Goal: Task Accomplishment & Management: Manage account settings

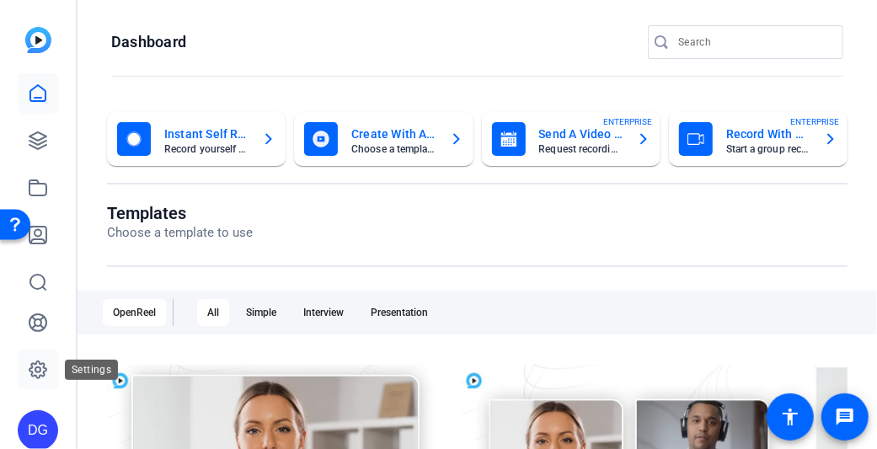
click at [39, 373] on icon at bounding box center [37, 369] width 5 height 5
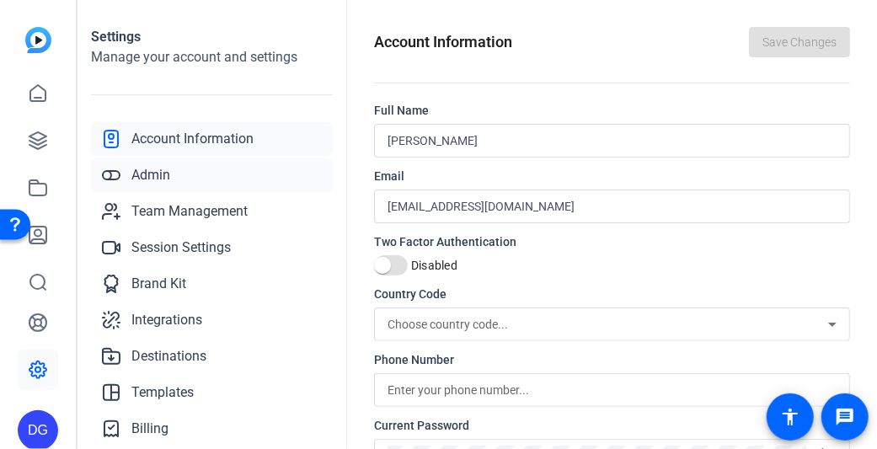
click at [162, 180] on span "Admin" at bounding box center [150, 175] width 39 height 20
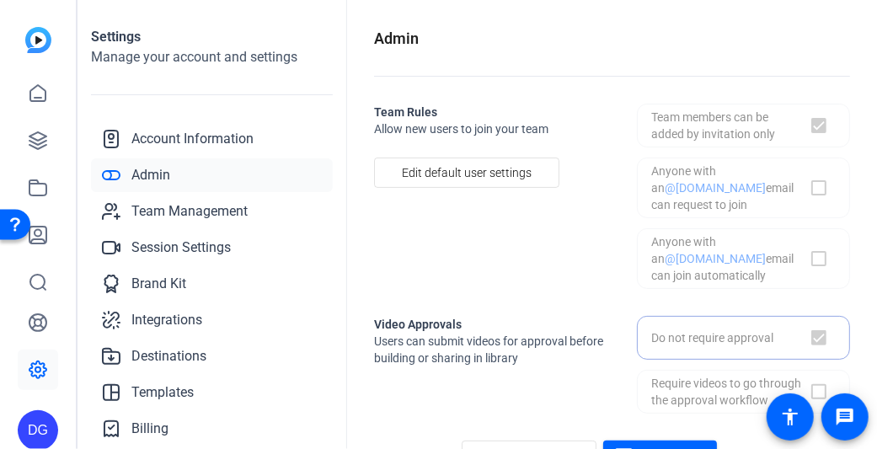
checkbox input "true"
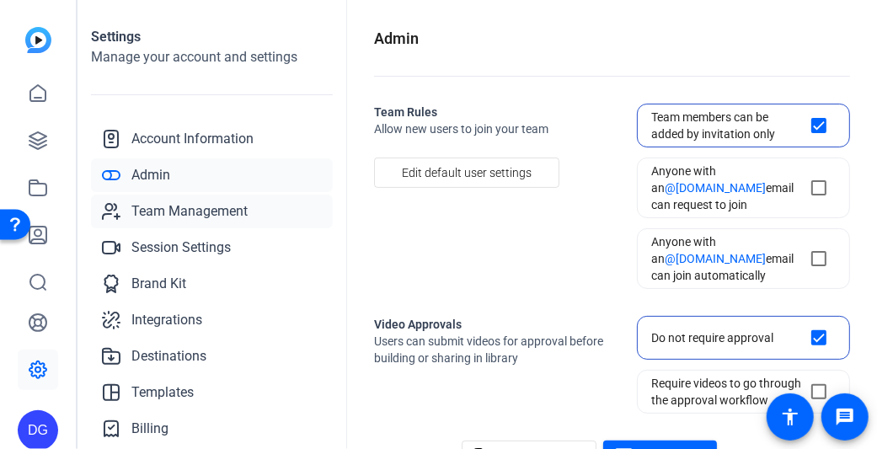
click at [163, 212] on span "Team Management" at bounding box center [189, 211] width 116 height 20
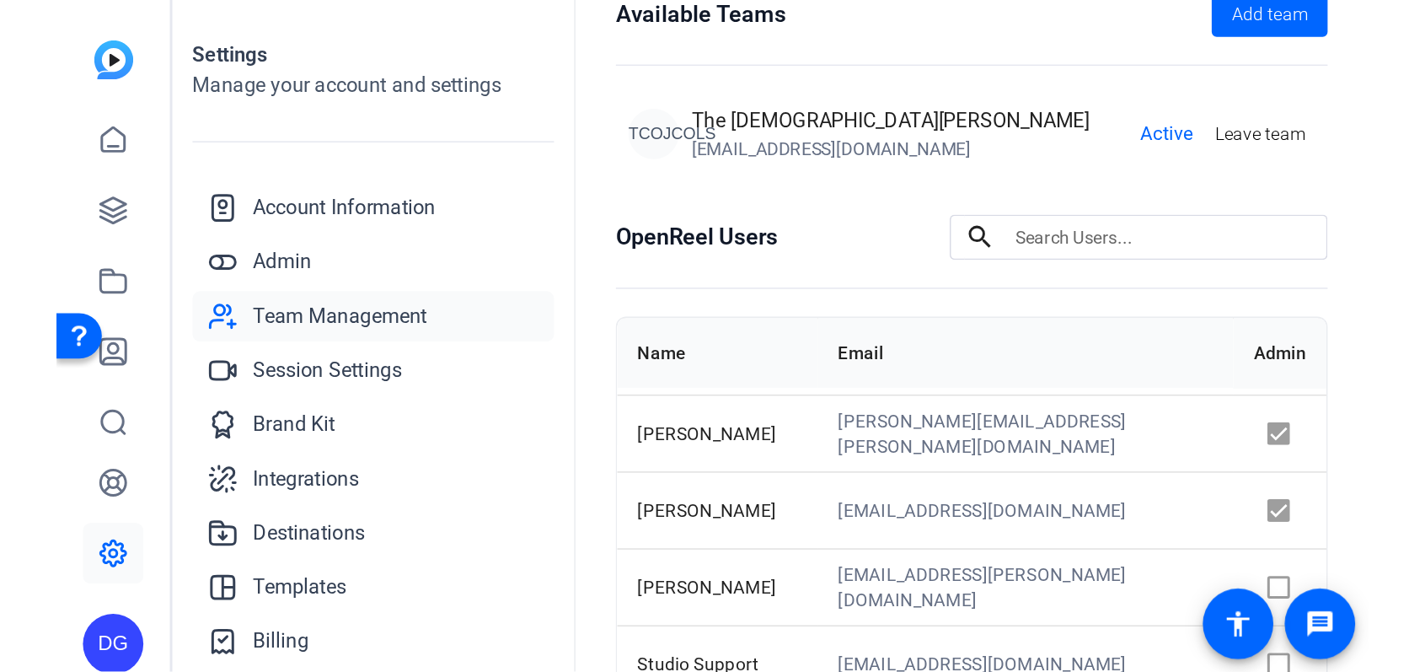
scroll to position [202, 0]
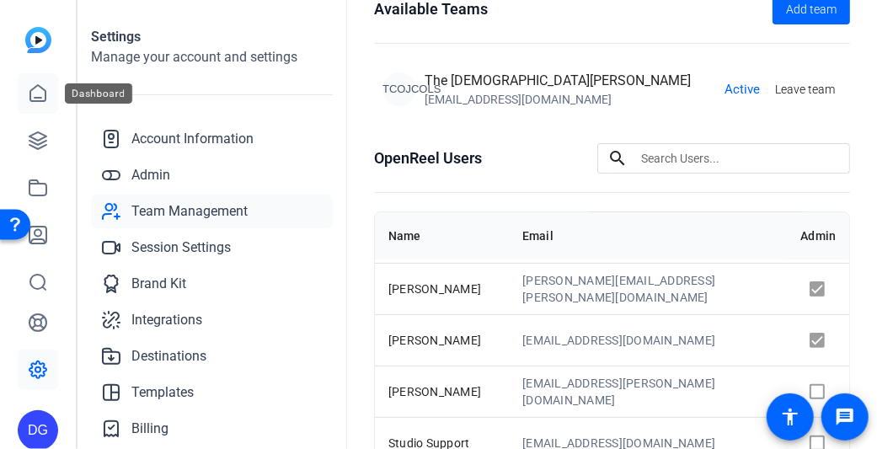
click at [45, 95] on icon at bounding box center [37, 93] width 15 height 16
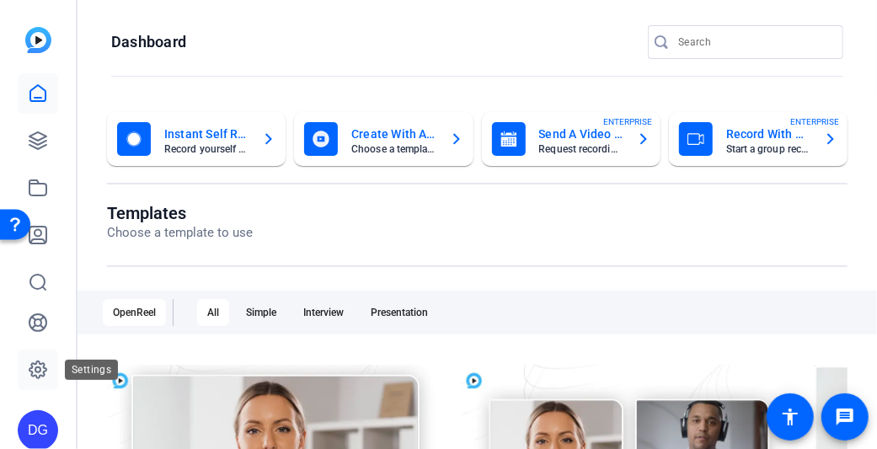
click at [43, 361] on icon at bounding box center [38, 370] width 20 height 20
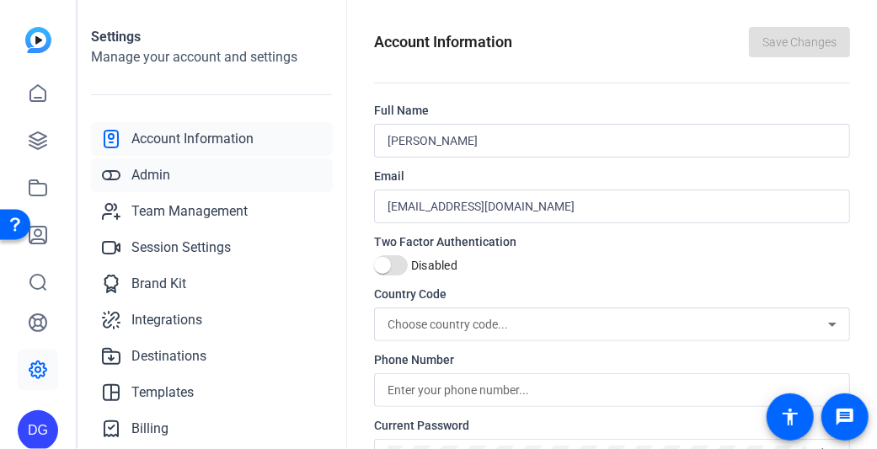
click at [152, 172] on span "Admin" at bounding box center [150, 175] width 39 height 20
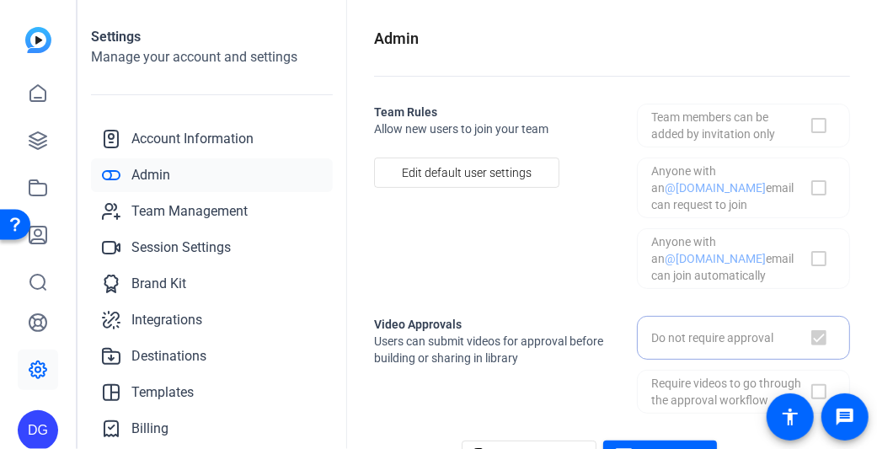
checkbox input "true"
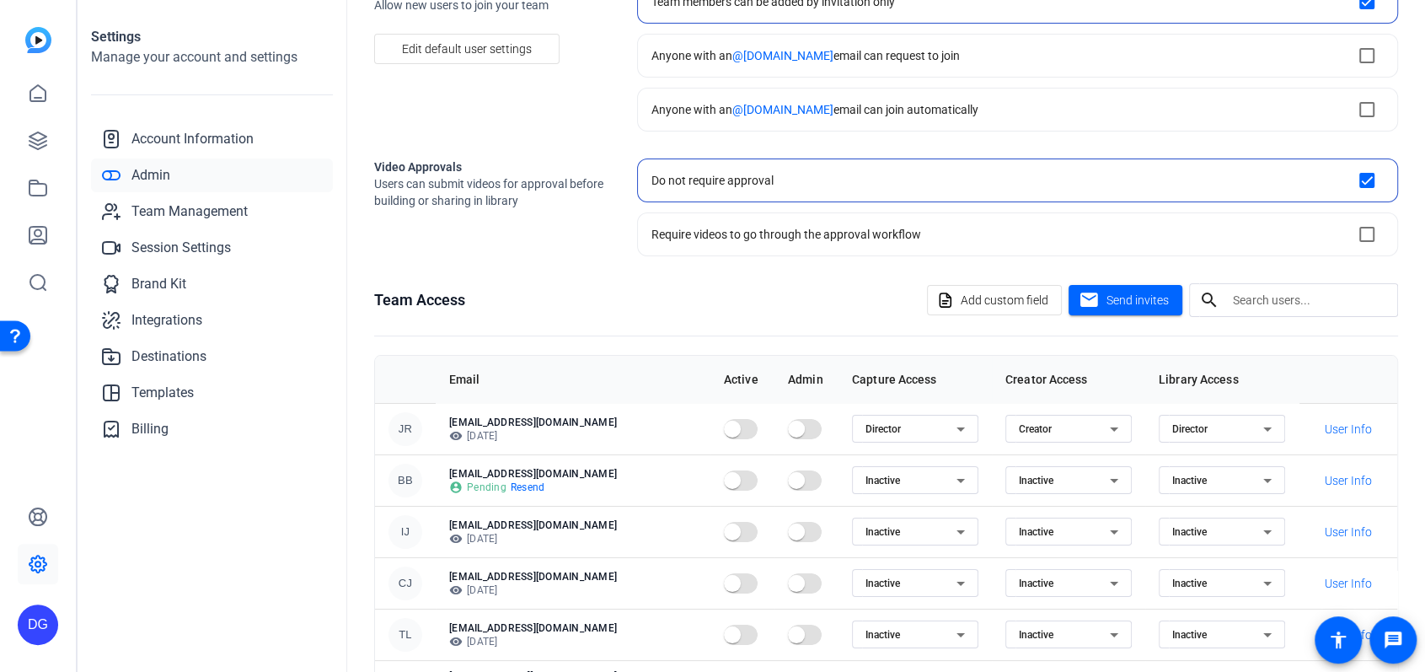
scroll to position [125, 0]
click at [660, 301] on span "Send invites" at bounding box center [1138, 300] width 62 height 18
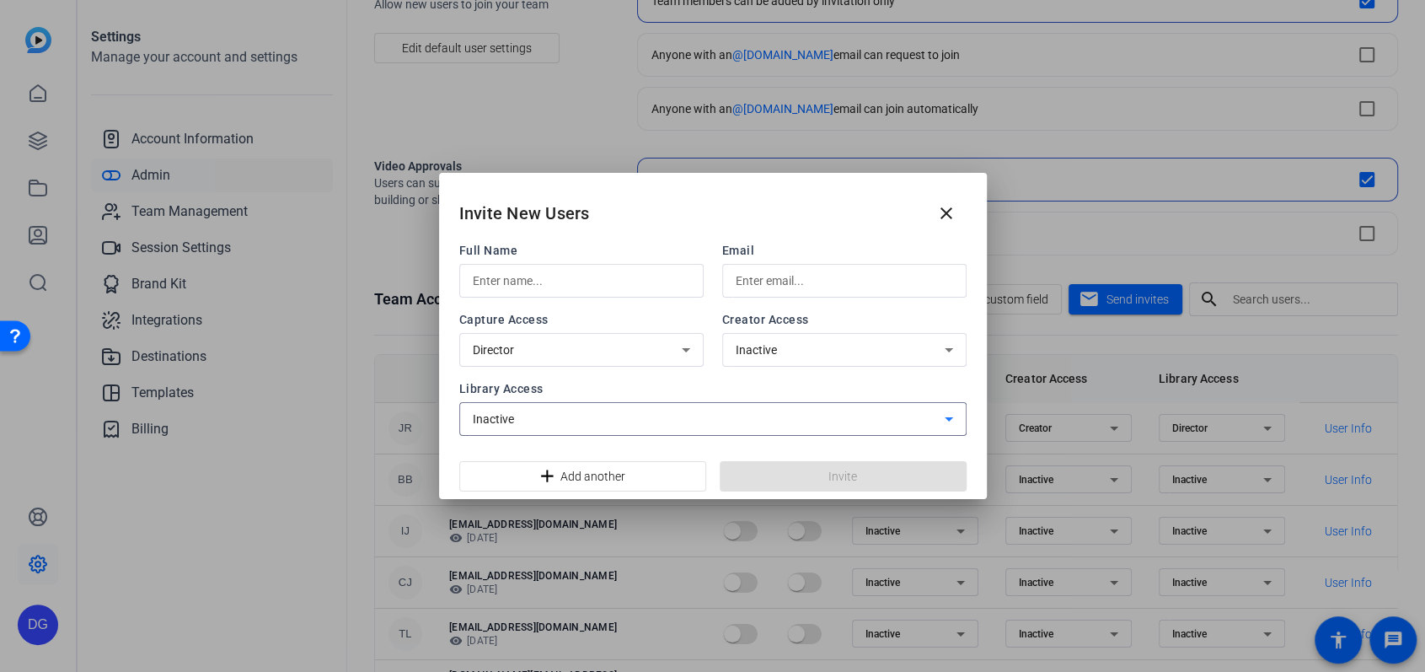
click at [660, 419] on div "Inactive" at bounding box center [709, 419] width 472 height 20
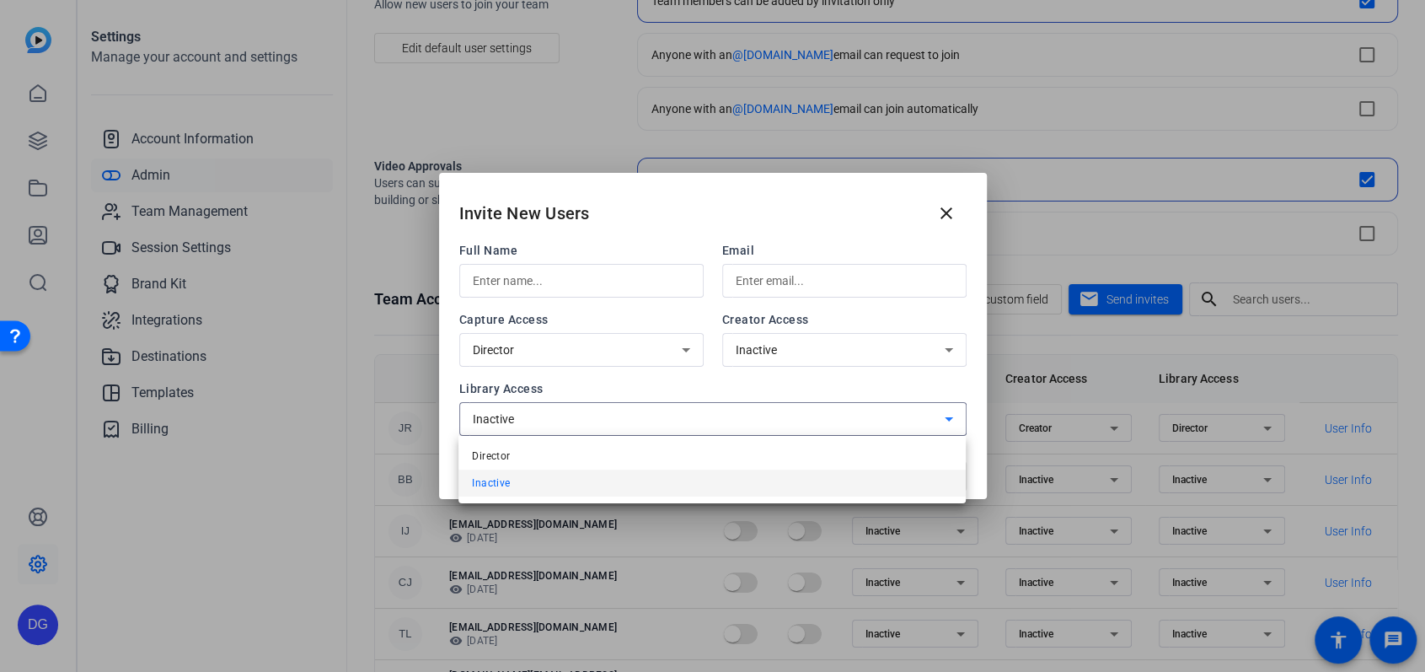
click at [660, 390] on div at bounding box center [712, 336] width 1425 height 672
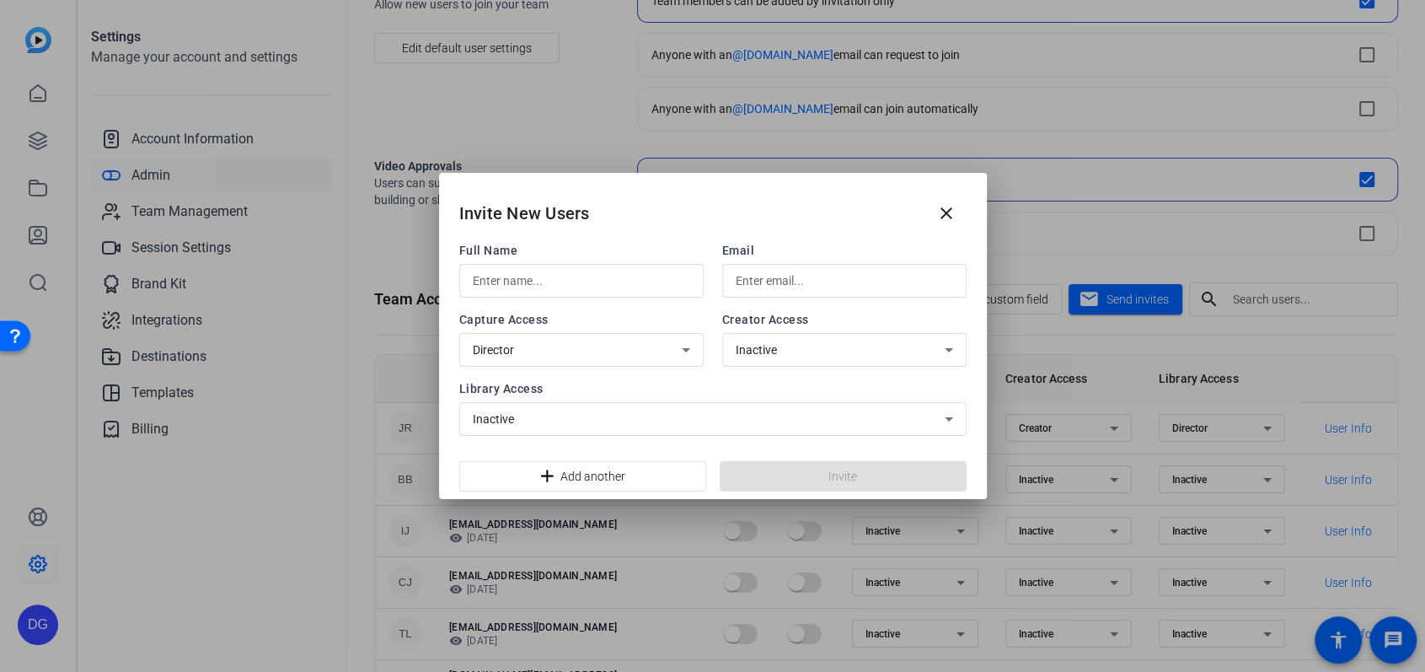
click at [660, 358] on div "Inactive" at bounding box center [840, 350] width 209 height 20
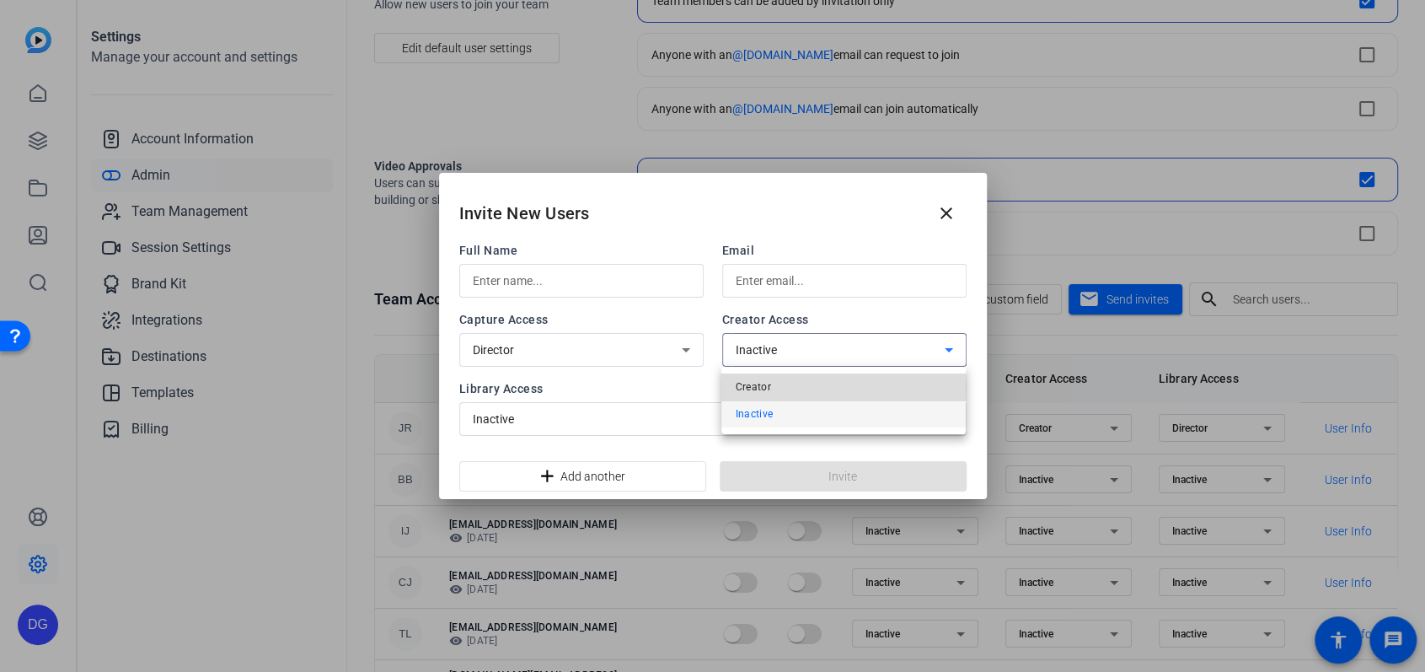
click at [660, 388] on mat-option "Creator" at bounding box center [843, 386] width 244 height 27
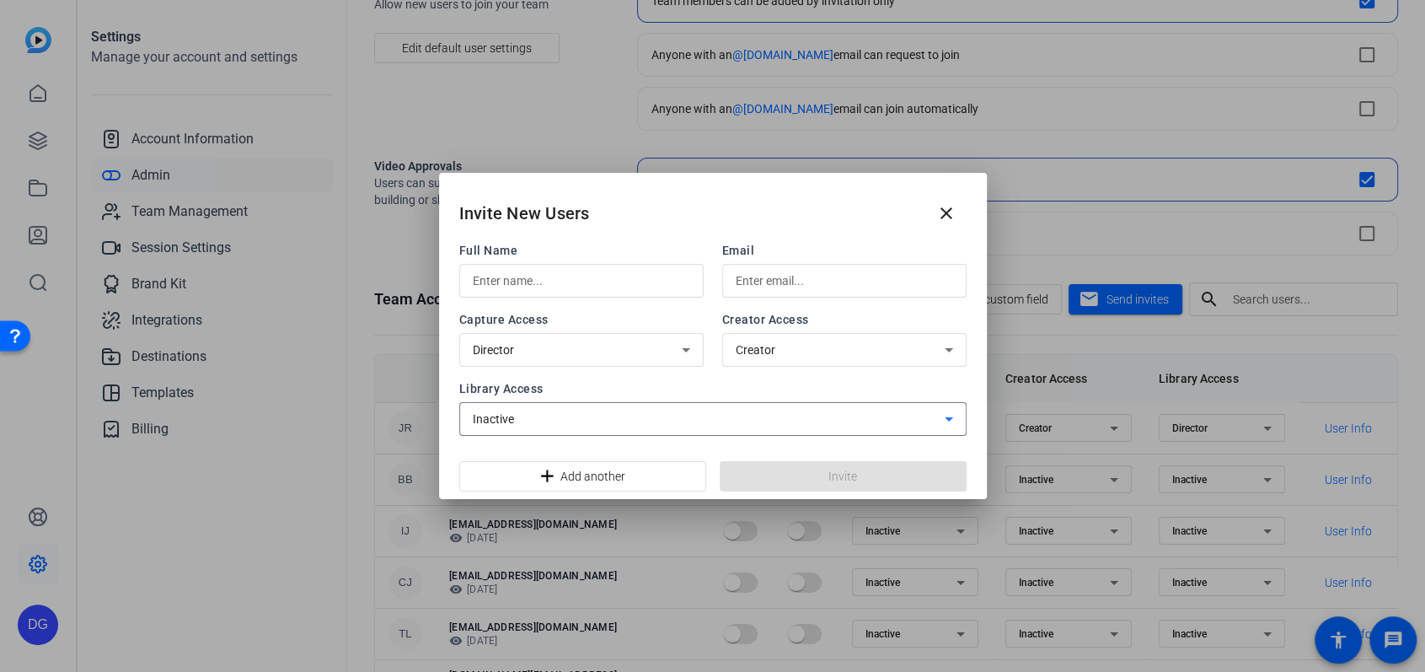
click at [660, 417] on div "Inactive" at bounding box center [709, 419] width 472 height 20
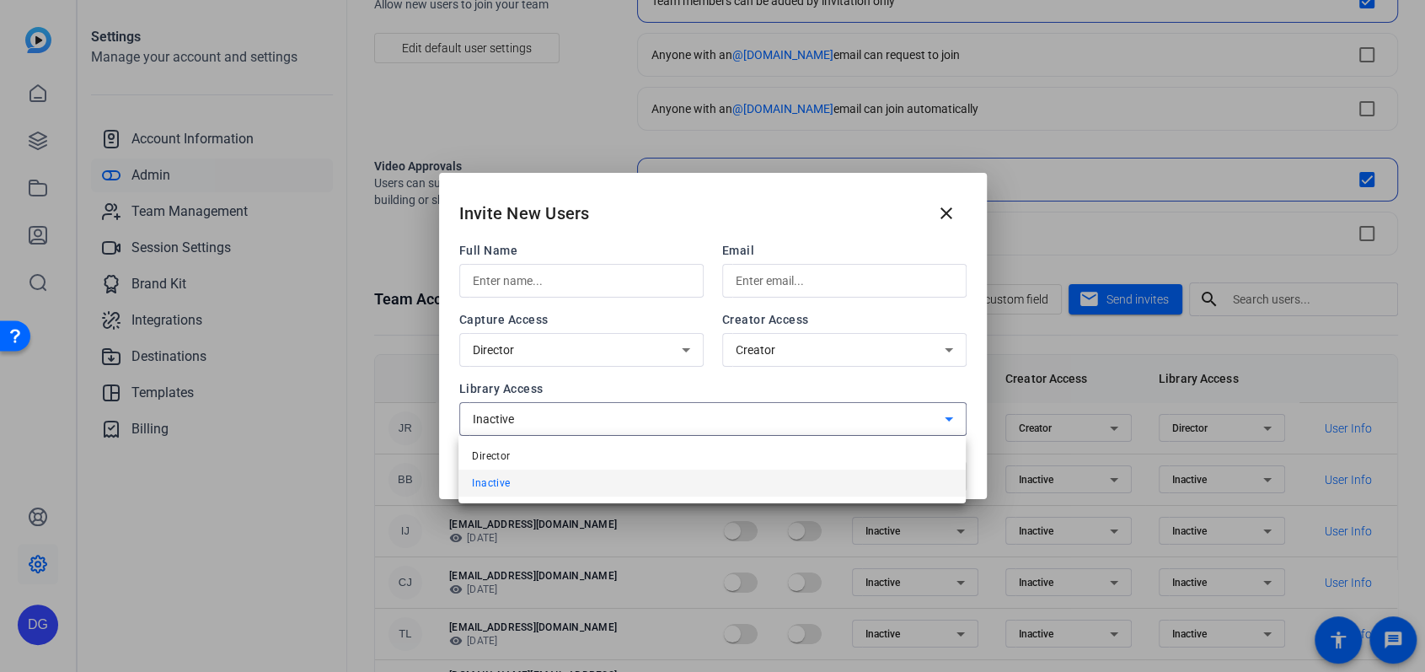
click at [660, 448] on mat-option "Director" at bounding box center [711, 455] width 507 height 27
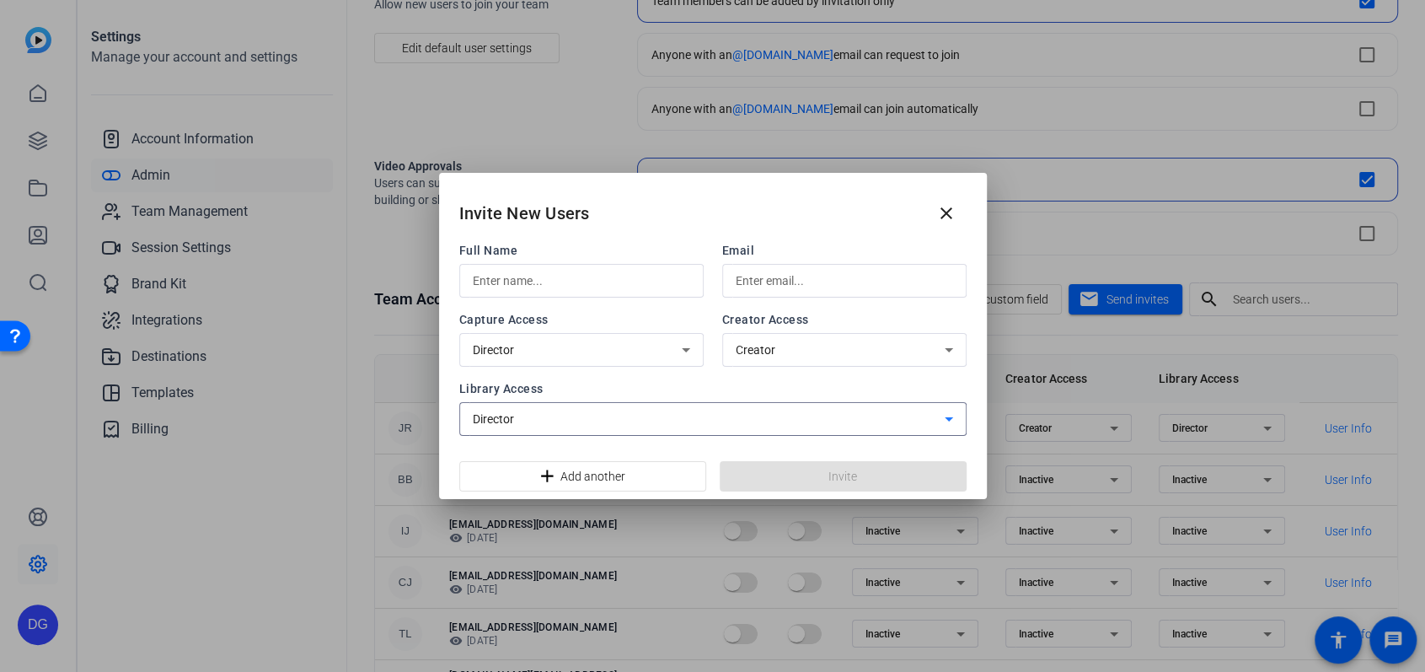
click at [598, 280] on input "text" at bounding box center [581, 281] width 217 height 20
type input "[PERSON_NAME] Presents"
click at [660, 281] on input "text" at bounding box center [844, 281] width 217 height 20
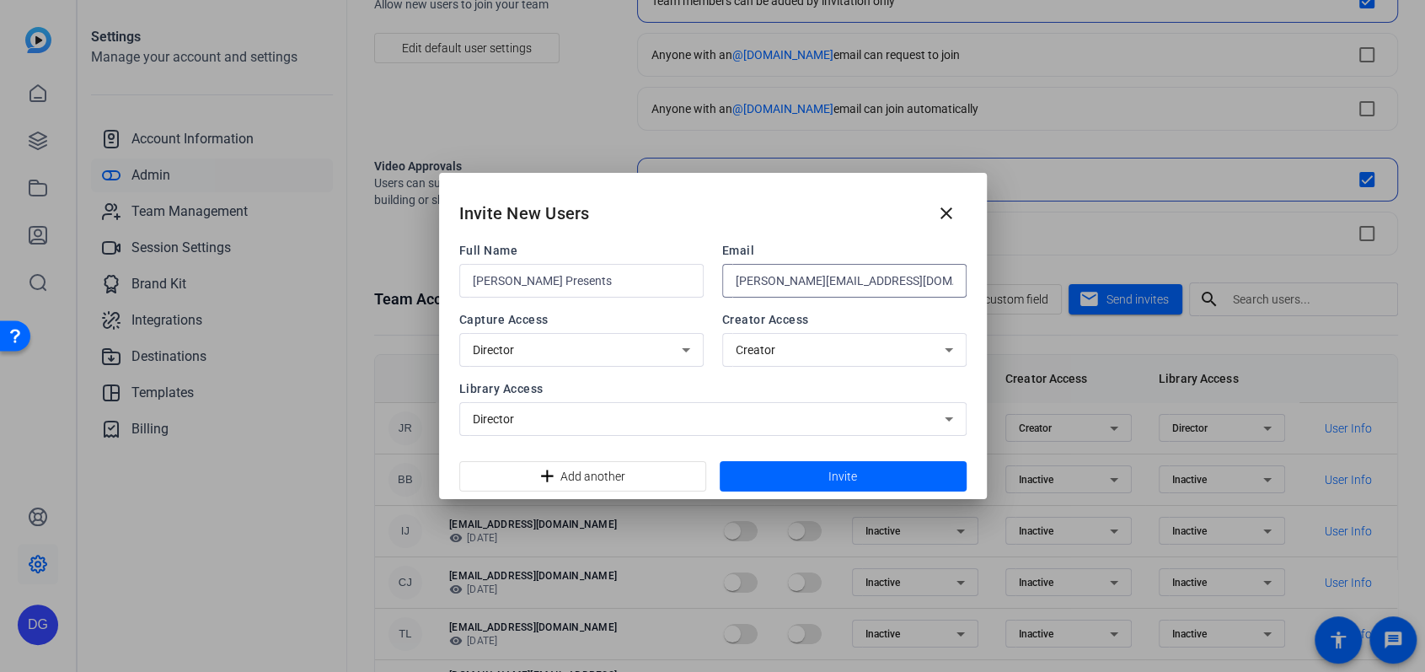
drag, startPoint x: 922, startPoint y: 281, endPoint x: 712, endPoint y: 280, distance: 209.9
click at [660, 280] on div "Full Name [PERSON_NAME] Presents Email [PERSON_NAME][EMAIL_ADDRESS][DOMAIN_NAME]" at bounding box center [712, 270] width 507 height 56
type input "[PERSON_NAME][EMAIL_ADDRESS][DOMAIN_NAME]"
click at [660, 215] on mat-icon "close" at bounding box center [946, 213] width 20 height 20
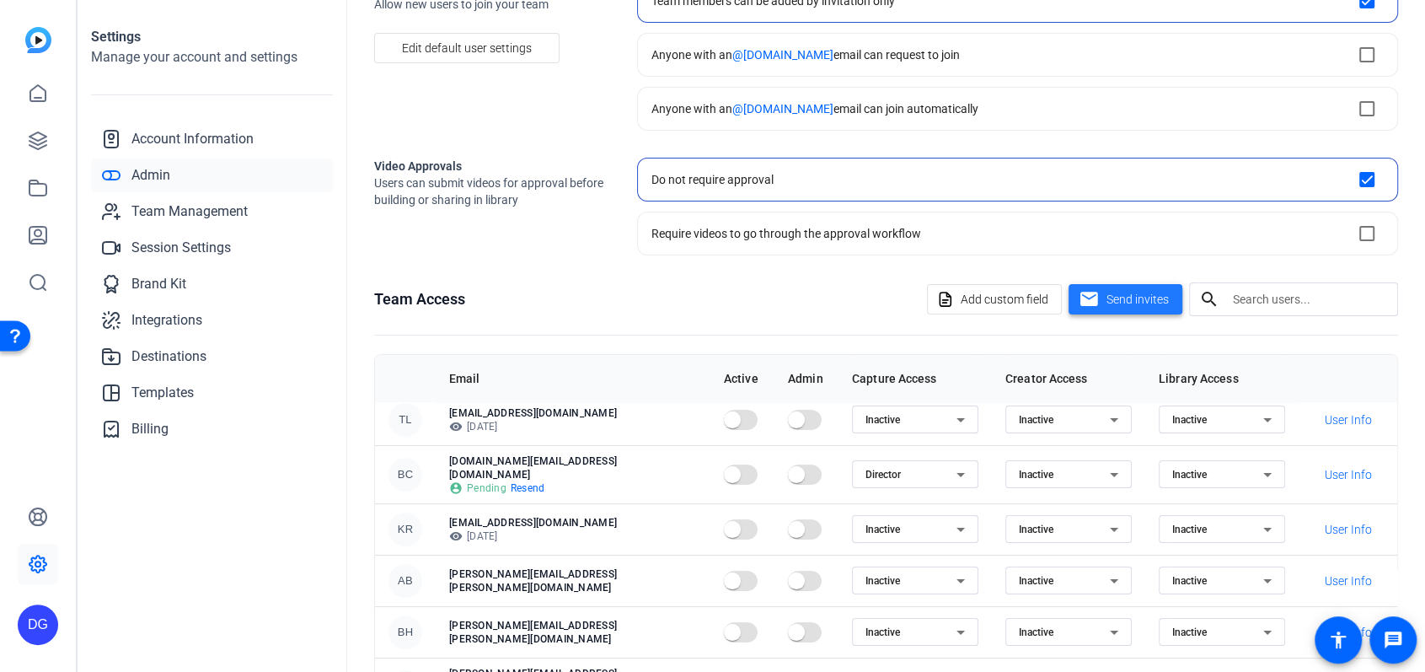
scroll to position [223, 0]
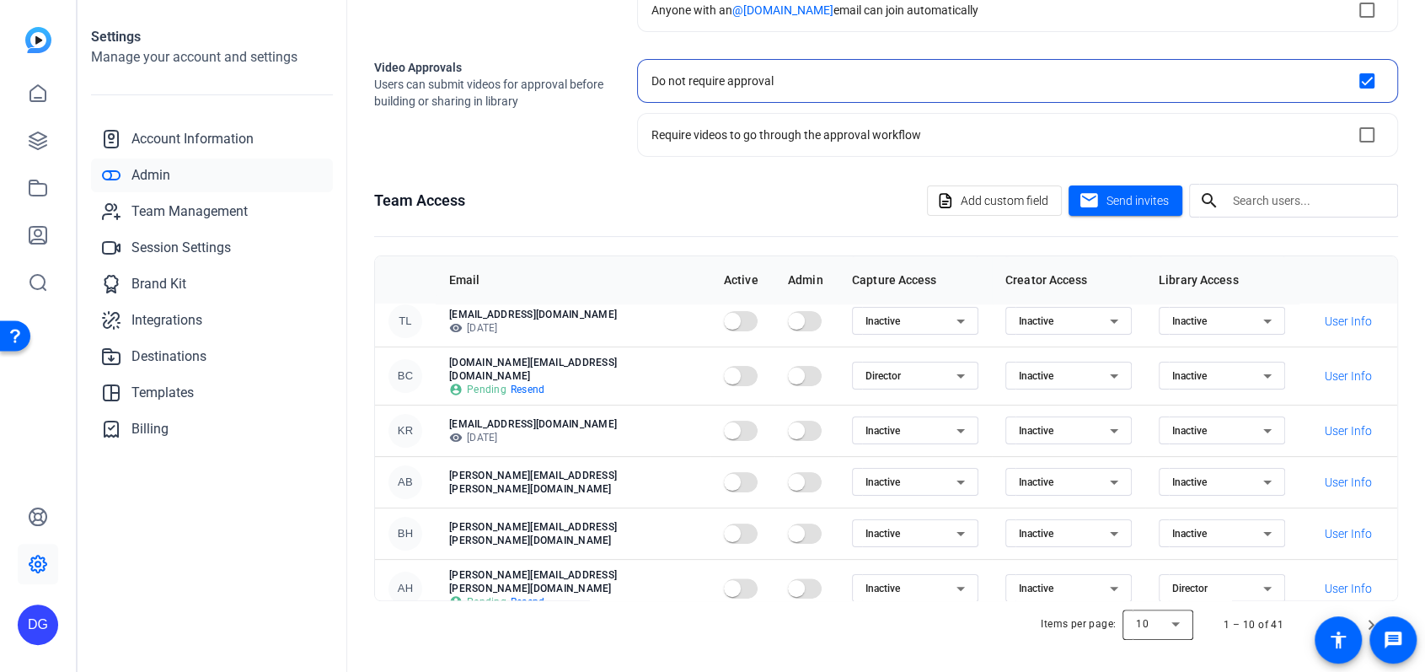
click at [660, 448] on div at bounding box center [1158, 624] width 71 height 40
click at [660, 448] on span "100" at bounding box center [1146, 586] width 19 height 20
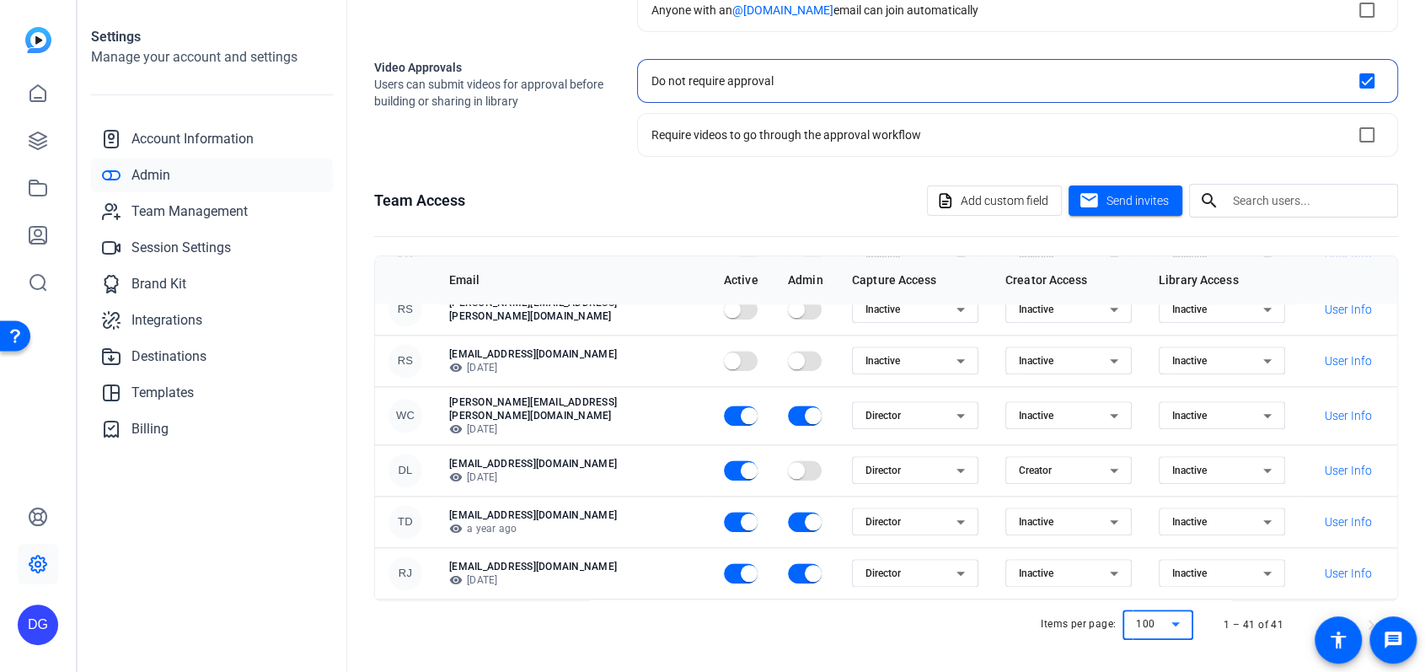
scroll to position [1273, 0]
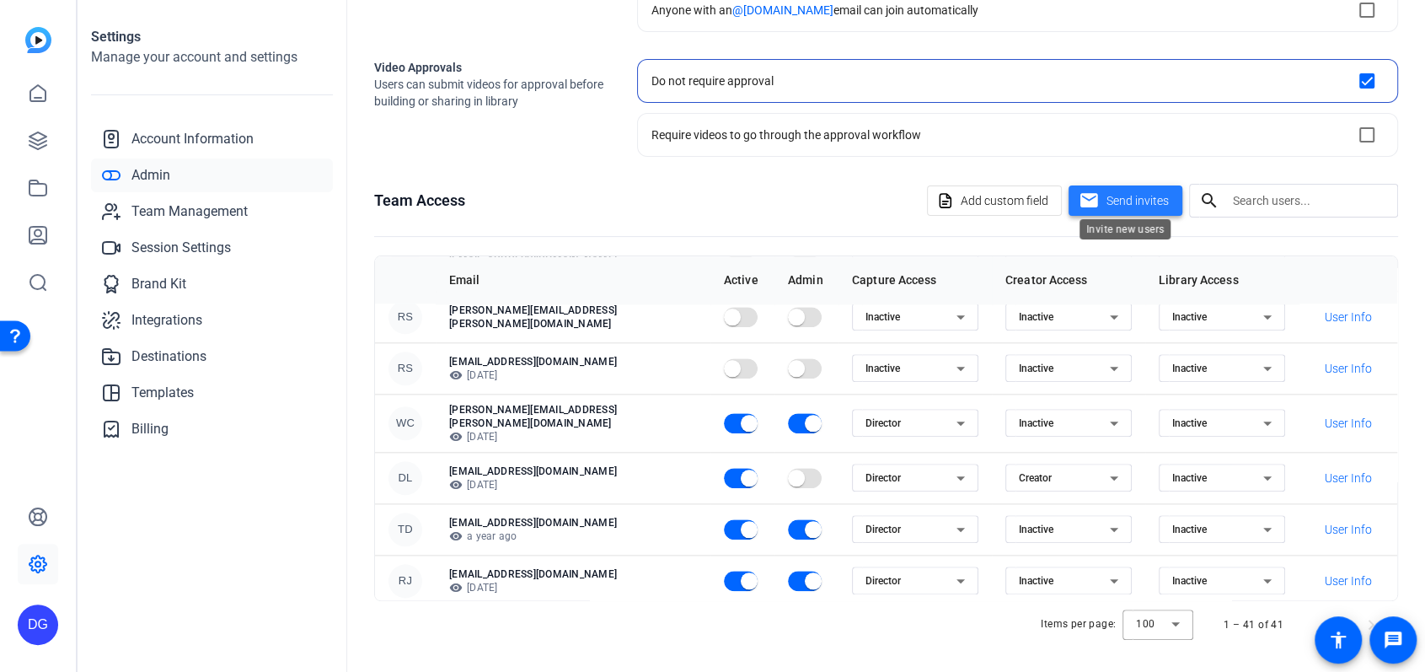
click at [660, 204] on span "Send invites" at bounding box center [1138, 201] width 62 height 18
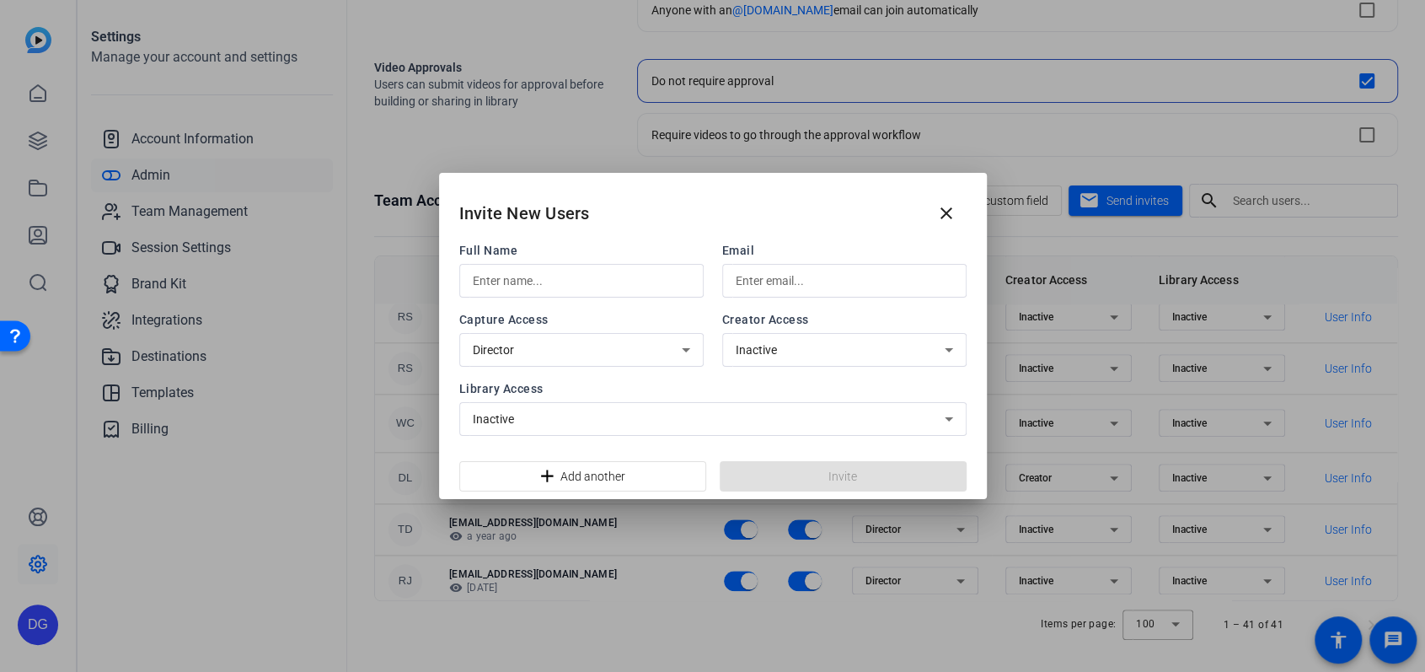
click at [660, 292] on div at bounding box center [844, 281] width 217 height 34
click at [660, 283] on input "text" at bounding box center [844, 281] width 217 height 20
type input "[PERSON_NAME][EMAIL_ADDRESS][DOMAIN_NAME]"
type input "[PERSON_NAME] Presents"
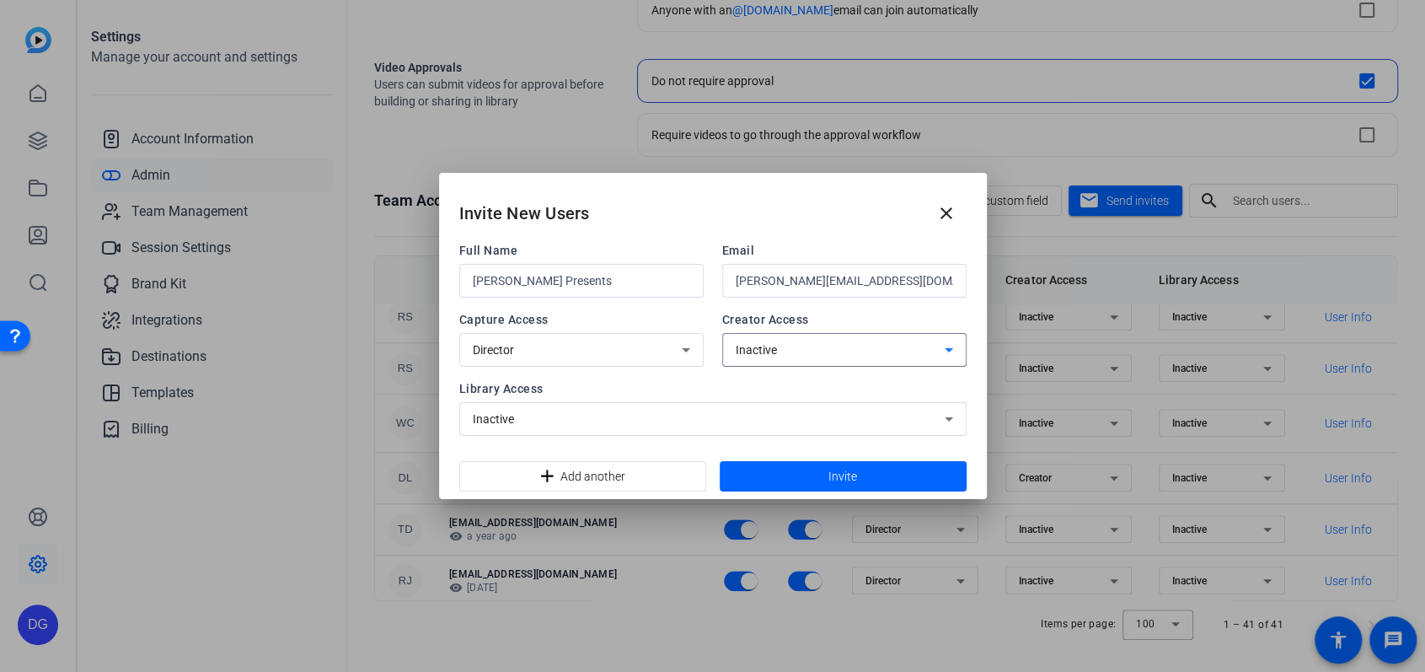
click at [660, 353] on div "Inactive" at bounding box center [840, 350] width 209 height 20
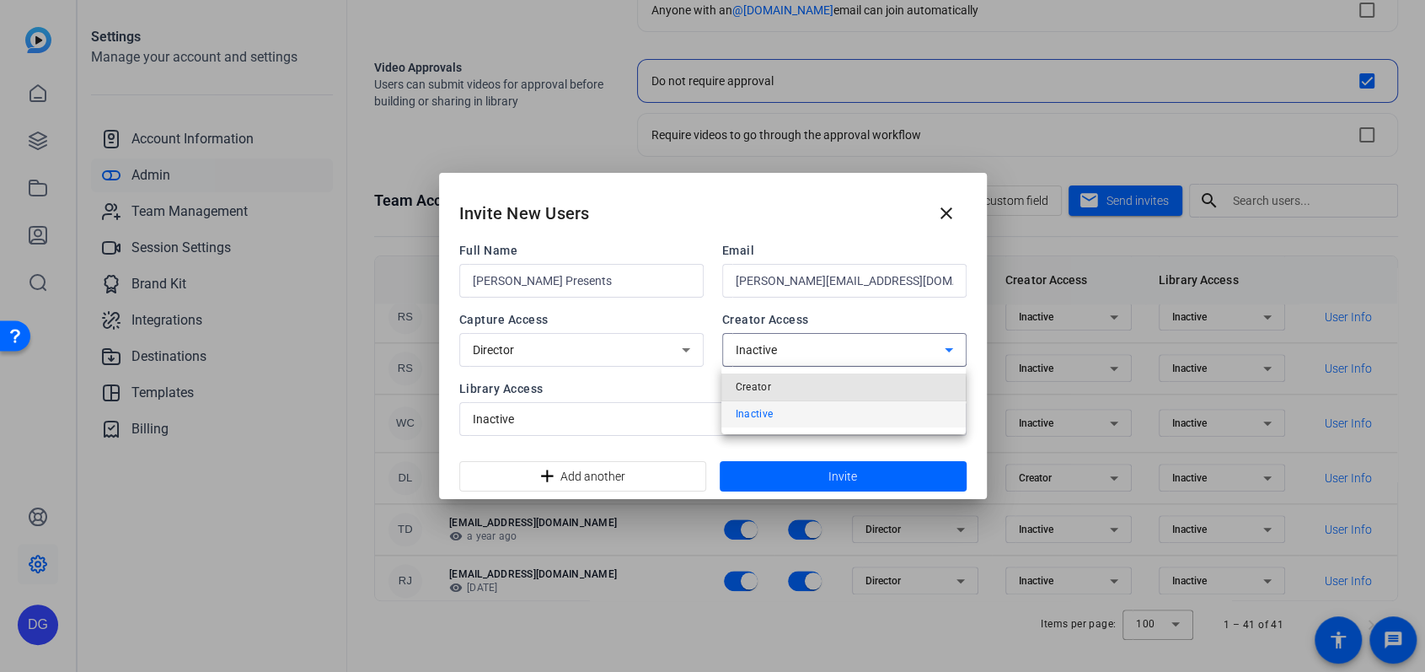
click at [660, 392] on mat-option "Creator" at bounding box center [843, 386] width 244 height 27
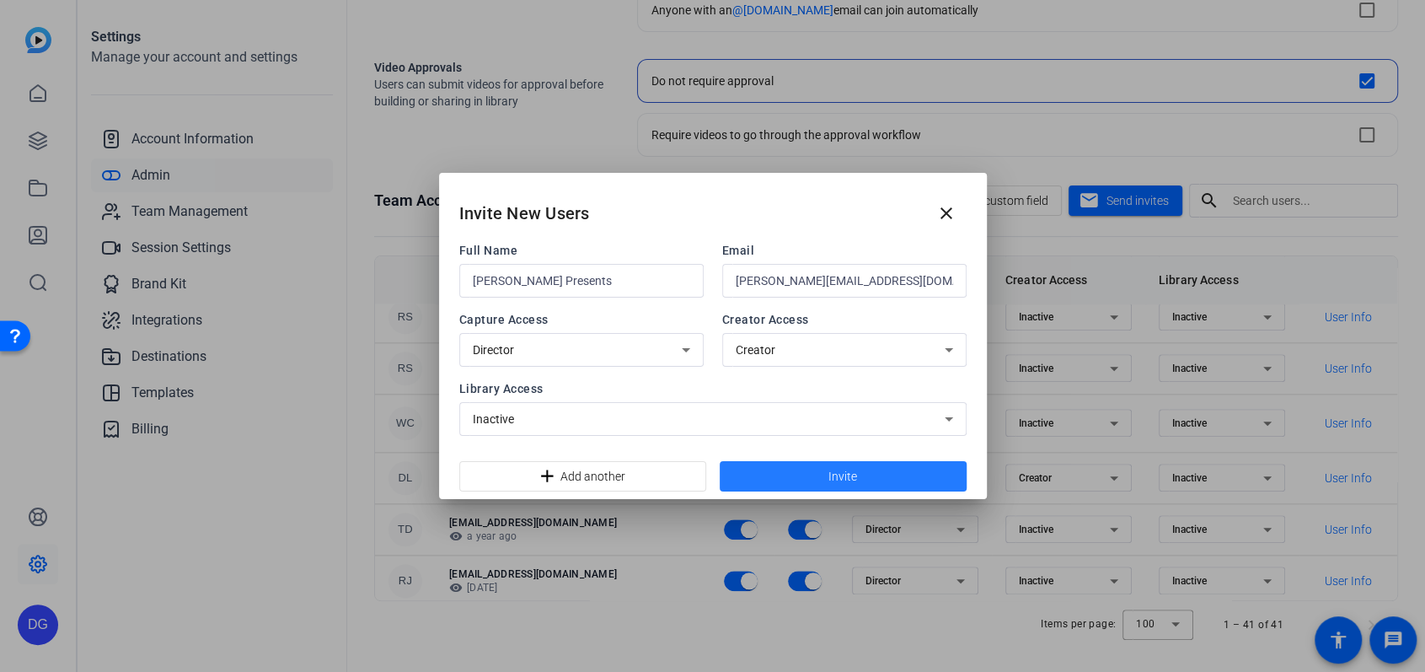
click at [660, 448] on span at bounding box center [843, 476] width 247 height 40
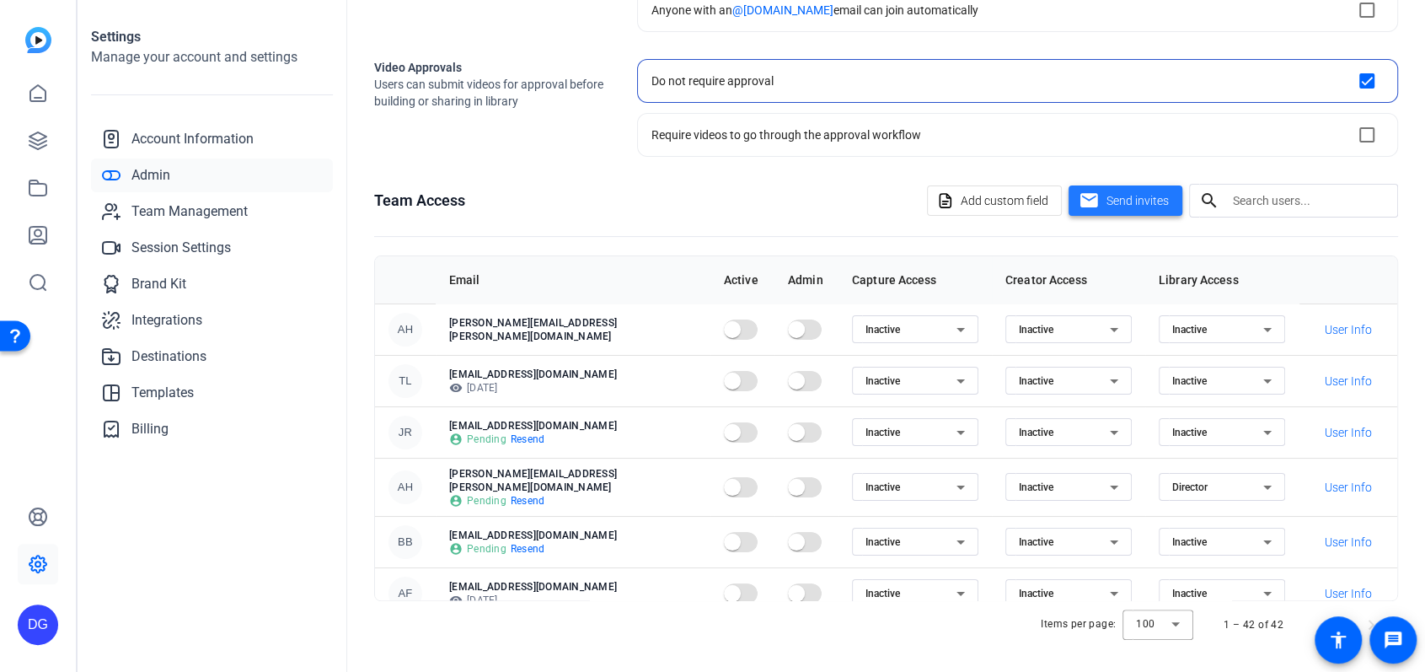
scroll to position [0, 0]
